Goal: Information Seeking & Learning: Learn about a topic

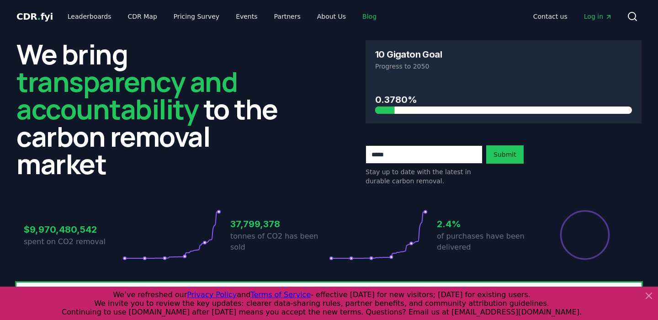
click at [356, 19] on link "Blog" at bounding box center [369, 16] width 29 height 16
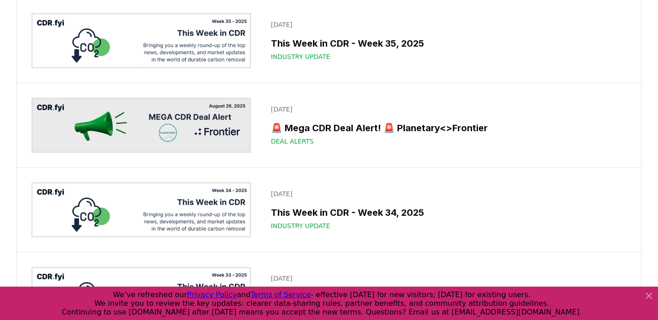
scroll to position [317, 0]
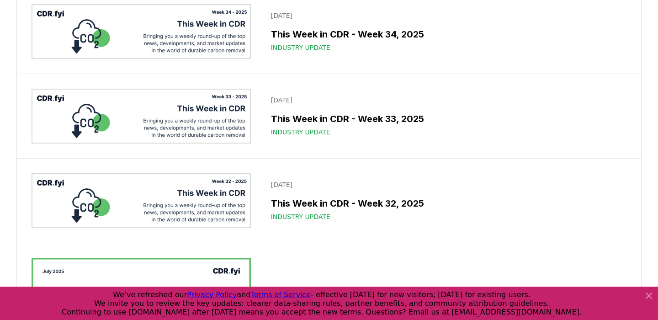
scroll to position [498, 0]
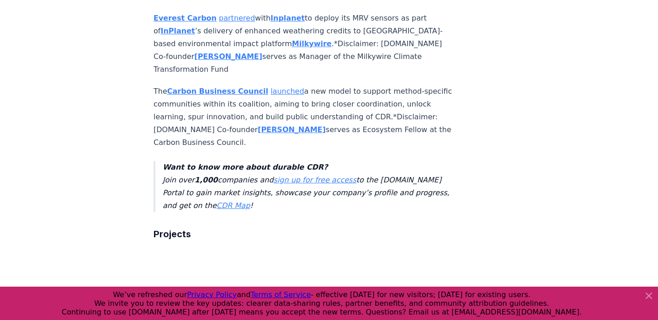
scroll to position [1463, 0]
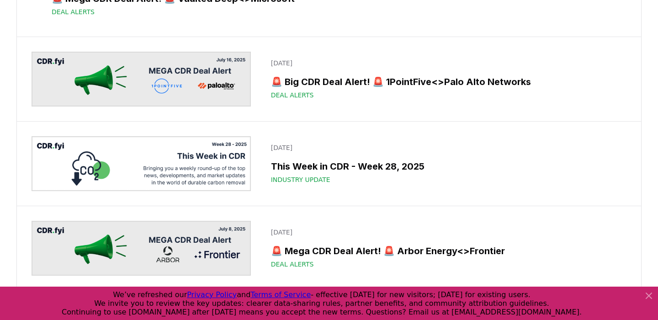
scroll to position [1250, 0]
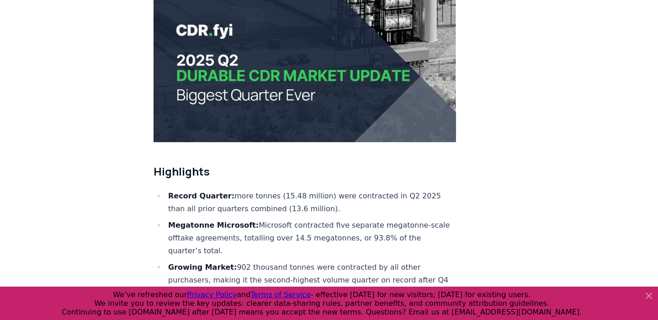
scroll to position [232, 0]
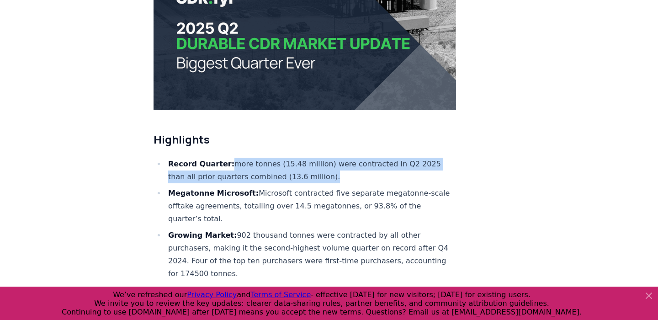
drag, startPoint x: 310, startPoint y: 172, endPoint x: 262, endPoint y: 187, distance: 50.2
click at [225, 166] on li "Record Quarter: more tonnes (15.48 million) were contracted in Q2 2025 than all…" at bounding box center [310, 171] width 291 height 26
copy li "more tonnes (15.48 million) were contracted in Q2 2025 than all prior quarters …"
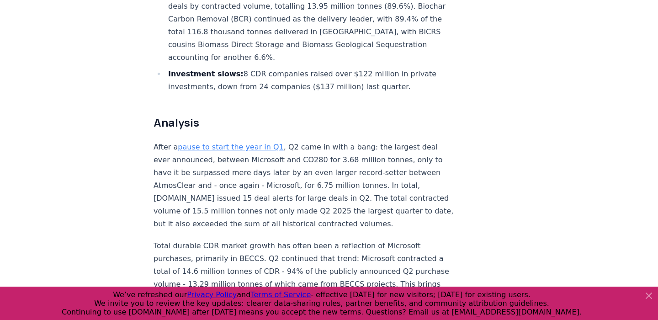
scroll to position [543, 0]
